Goal: Transaction & Acquisition: Purchase product/service

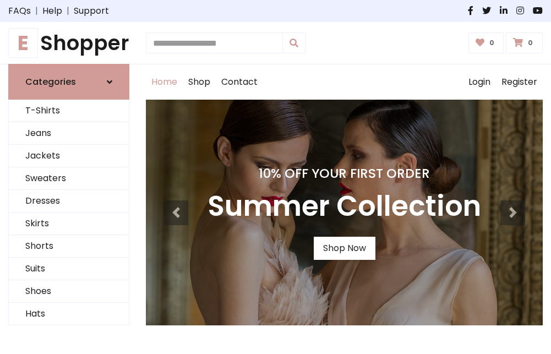
click at [275, 177] on h4 "10% Off Your First Order" at bounding box center [344, 173] width 274 height 15
click at [344, 248] on link "Shop Now" at bounding box center [345, 248] width 62 height 23
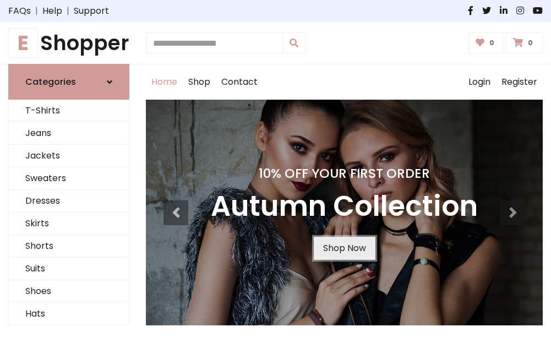
click at [344, 248] on link "Shop Now" at bounding box center [345, 248] width 62 height 23
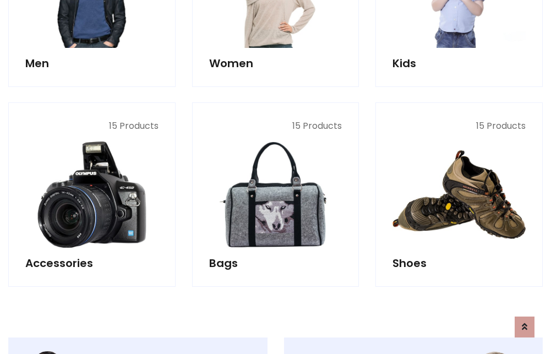
scroll to position [1097, 0]
